Goal: Task Accomplishment & Management: Manage account settings

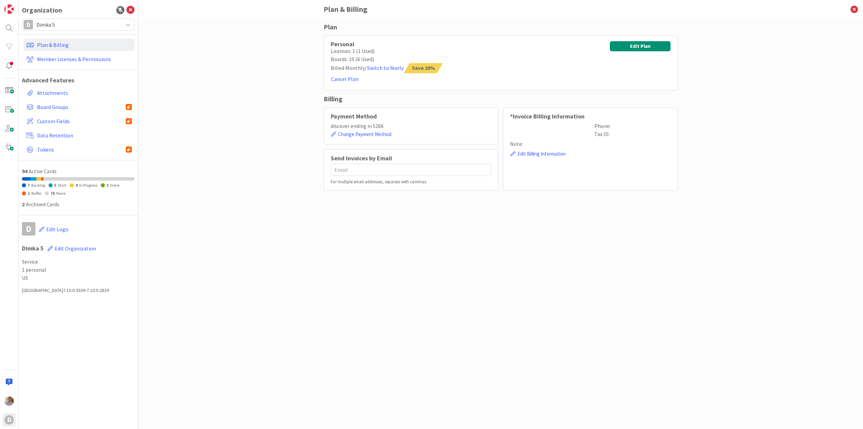
type input "[EMAIL_ADDRESS][DOMAIN_NAME]"
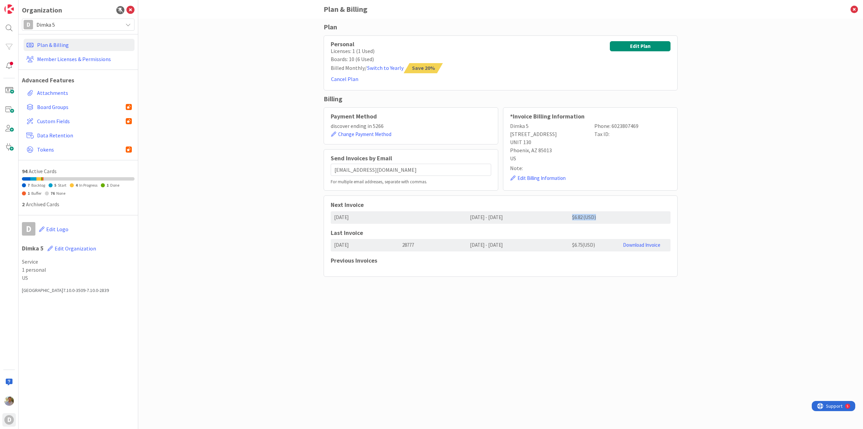
drag, startPoint x: 573, startPoint y: 218, endPoint x: 619, endPoint y: 219, distance: 45.2
click at [619, 219] on div "$6.82 (USD)" at bounding box center [594, 217] width 51 height 12
drag, startPoint x: 631, startPoint y: 218, endPoint x: 643, endPoint y: 214, distance: 12.3
click at [643, 214] on div at bounding box center [645, 217] width 51 height 12
click at [633, 246] on link "Download Invoice" at bounding box center [641, 244] width 37 height 6
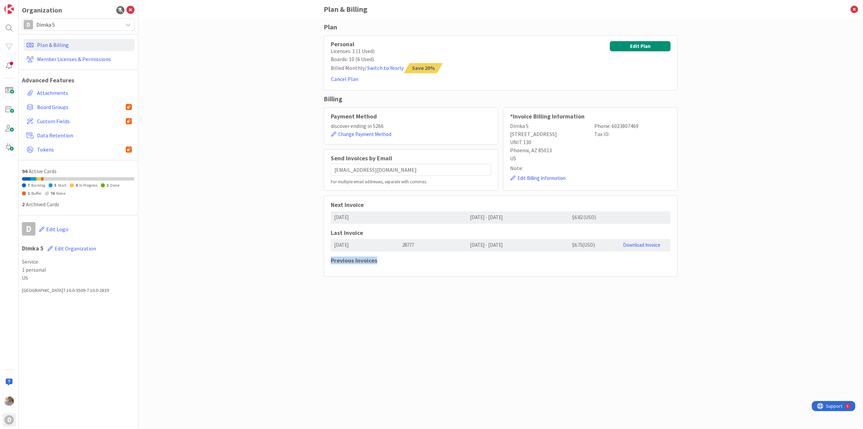
drag, startPoint x: 331, startPoint y: 259, endPoint x: 383, endPoint y: 264, distance: 52.2
click at [383, 264] on div "Next Invoice 09/26/2025 09/26/2025 - 10/26/2025 $6.82 (USD) Last Invoice 08/26/…" at bounding box center [501, 235] width 354 height 81
